Goal: Task Accomplishment & Management: Use online tool/utility

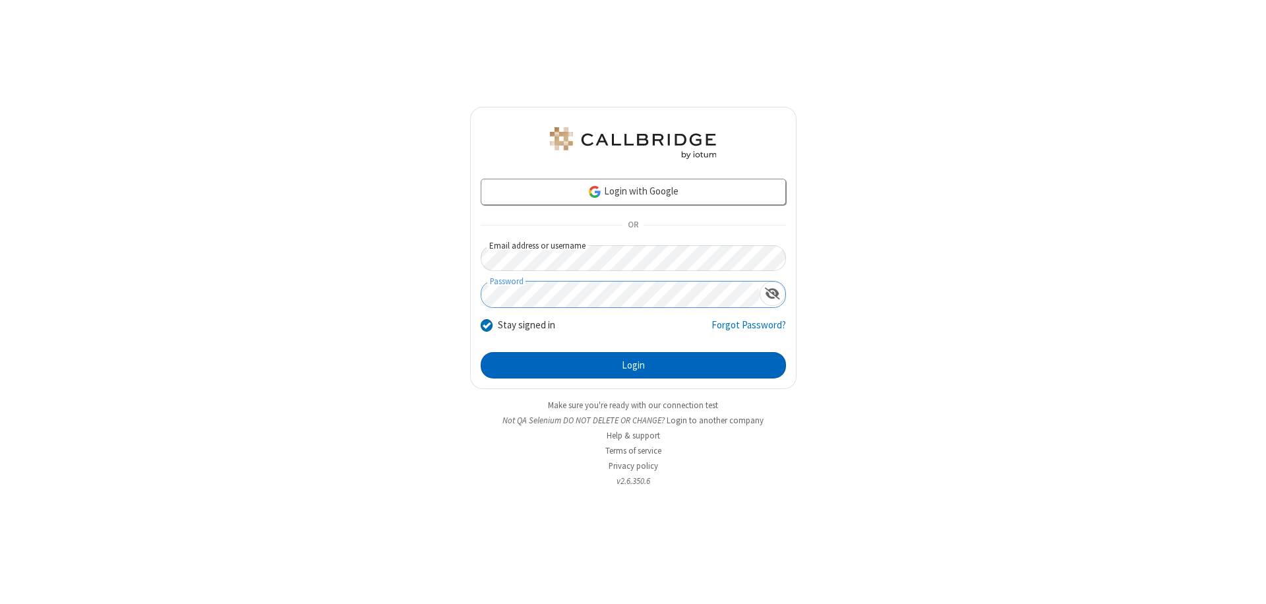
click at [633, 365] on button "Login" at bounding box center [633, 365] width 305 height 26
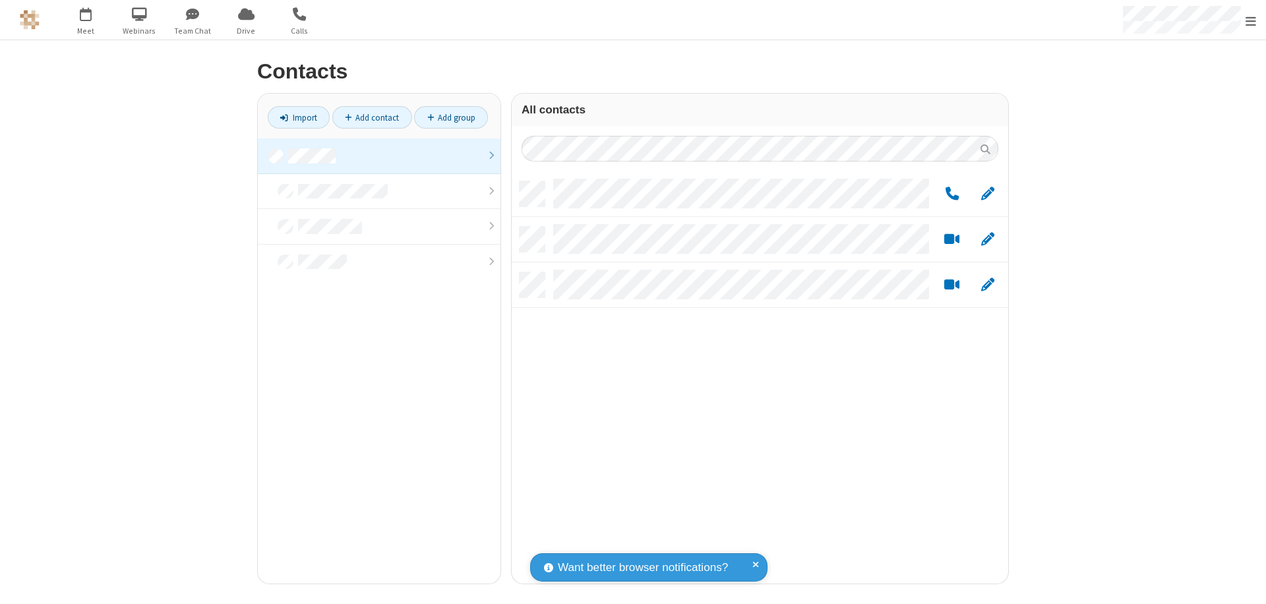
click at [379, 156] on link at bounding box center [379, 156] width 243 height 36
click at [451, 117] on link "Add group" at bounding box center [451, 117] width 74 height 22
